Goal: Find specific page/section: Find specific page/section

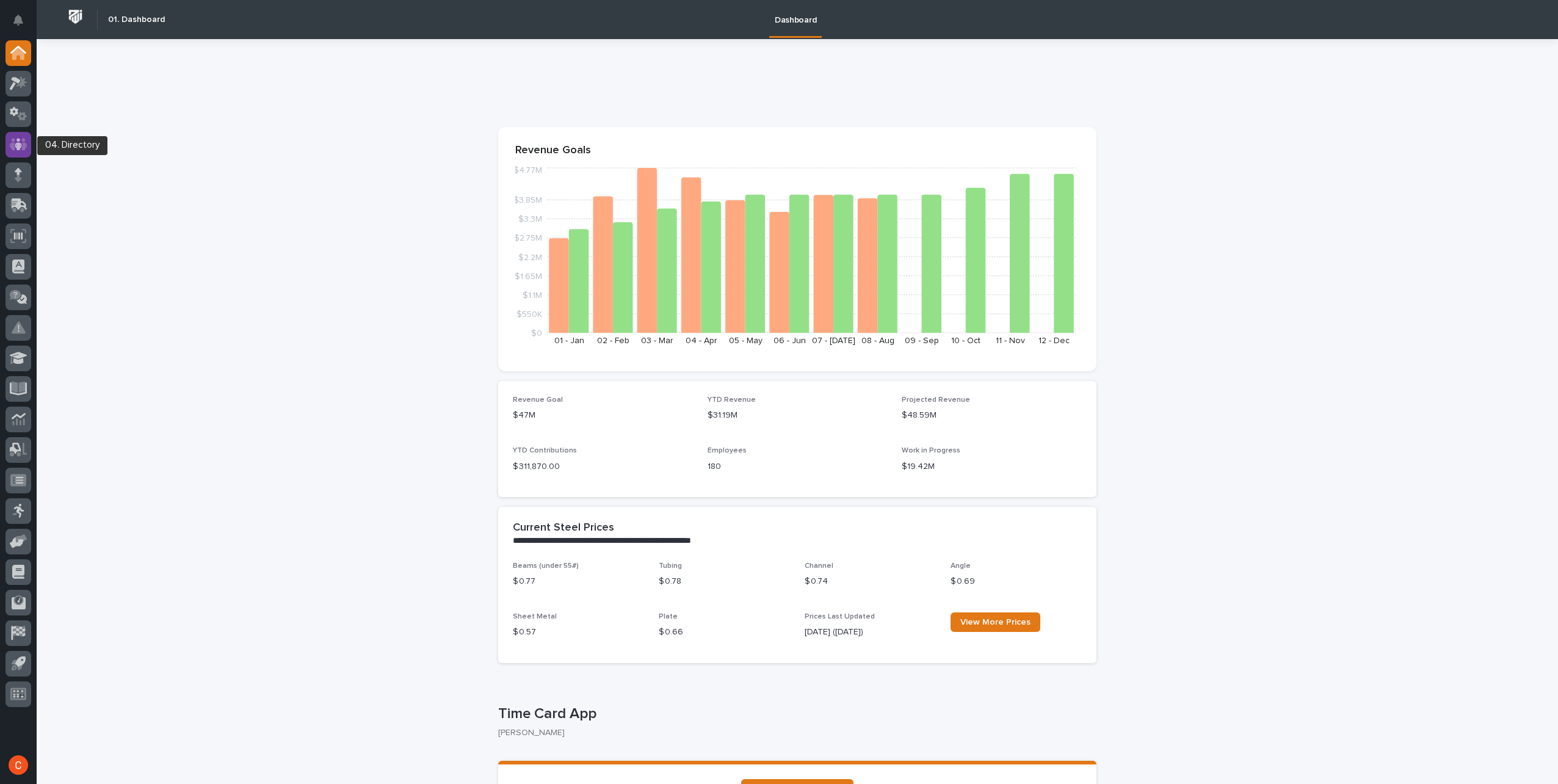
click at [19, 144] on icon at bounding box center [18, 144] width 7 height 12
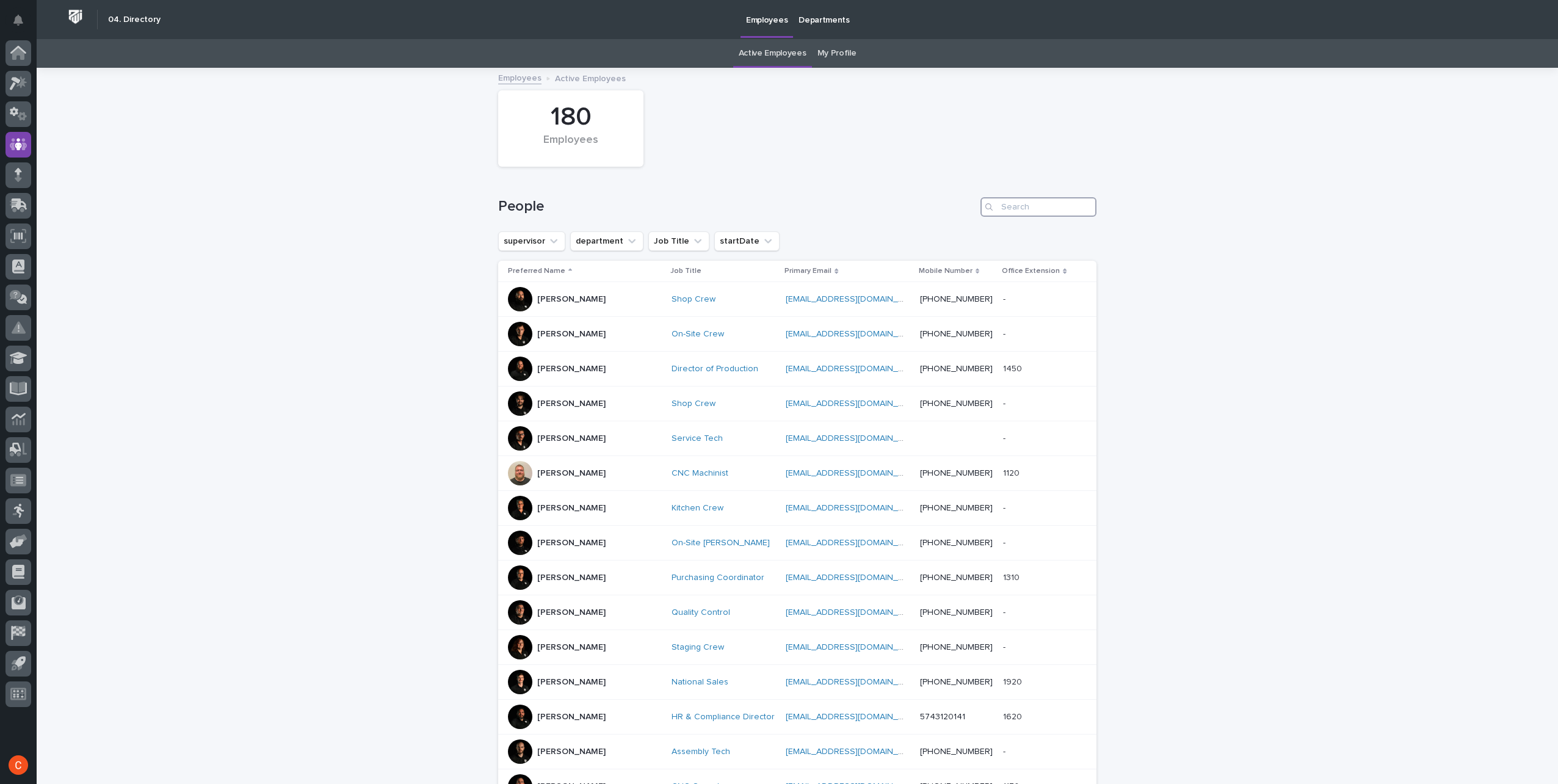
click at [1009, 212] on input "Search" at bounding box center [1038, 207] width 116 height 19
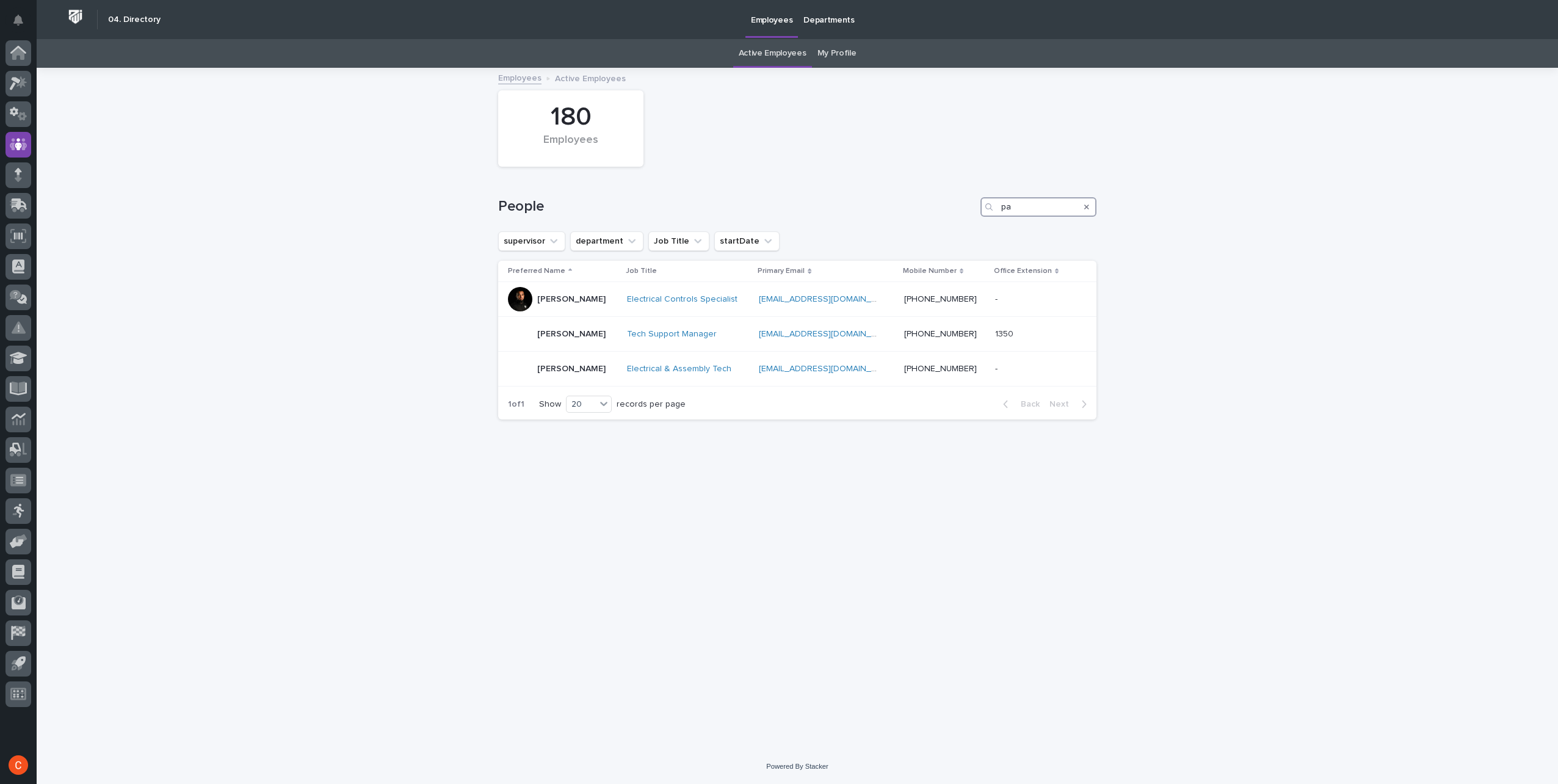
type input "p"
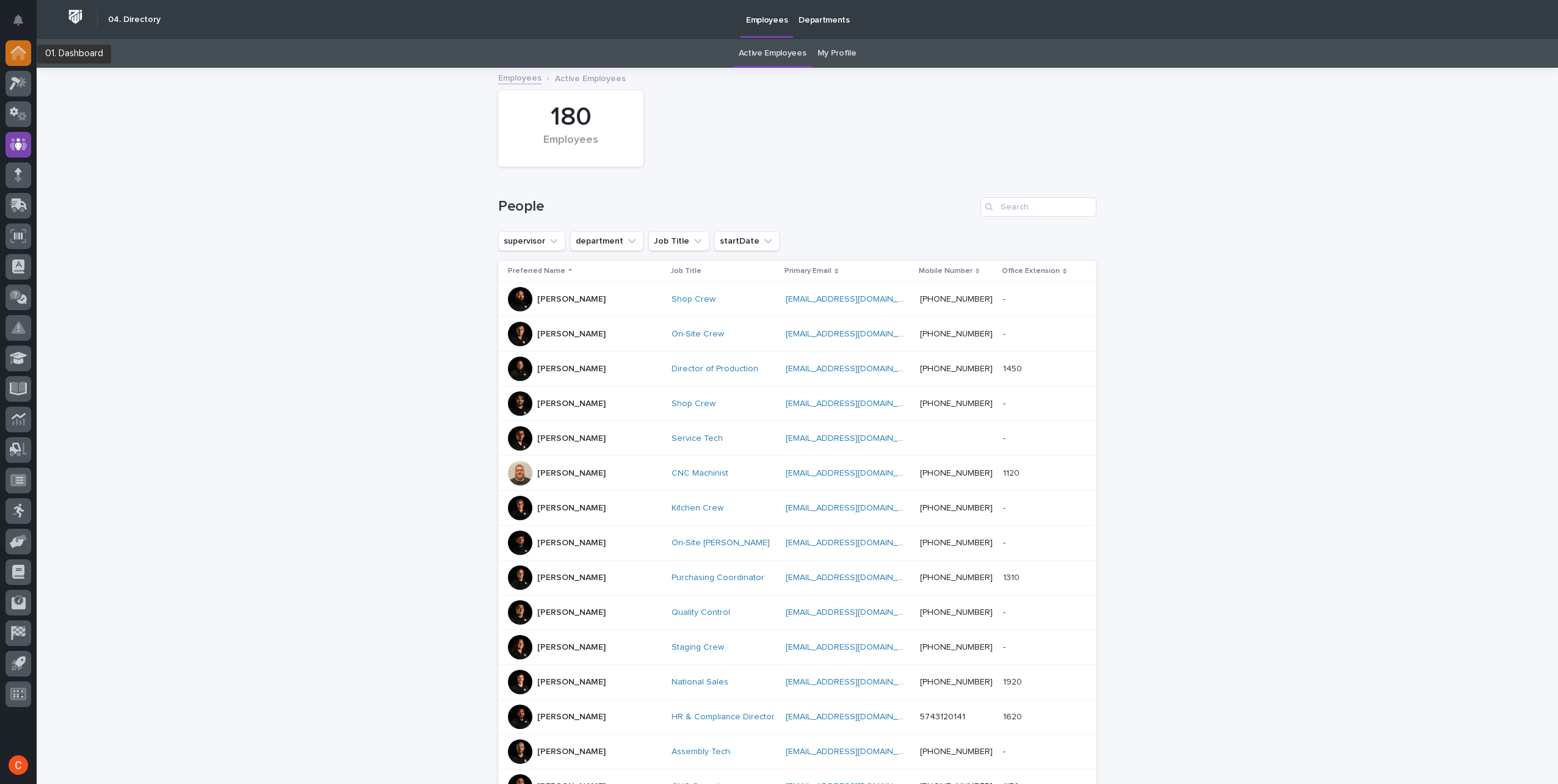
click at [19, 58] on icon at bounding box center [18, 53] width 16 height 14
